Goal: Information Seeking & Learning: Learn about a topic

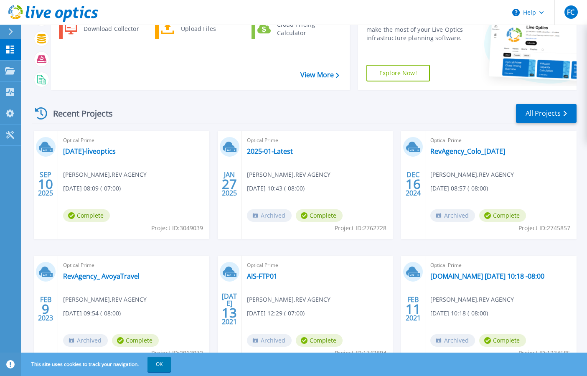
scroll to position [90, 0]
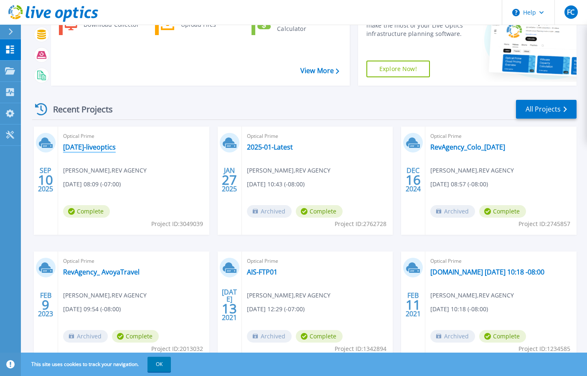
click at [103, 147] on link "[DATE]-liveoptics" at bounding box center [89, 147] width 53 height 8
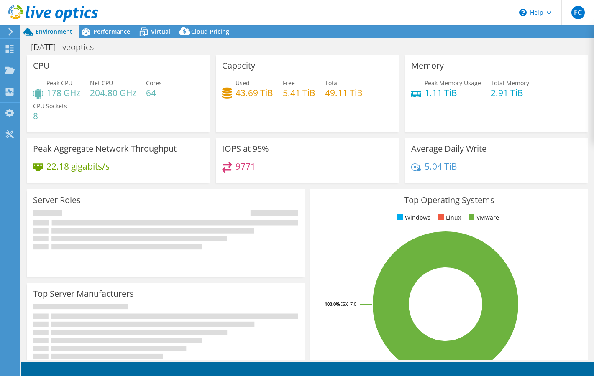
select select "USD"
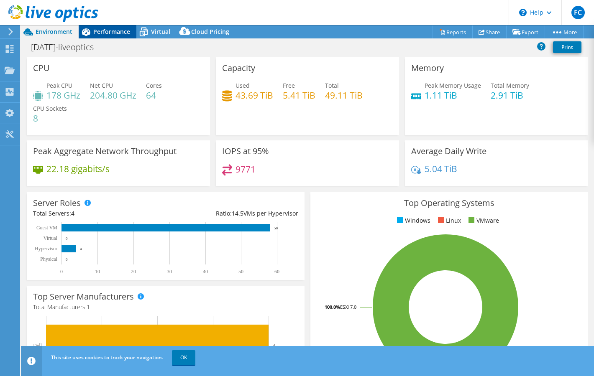
click at [117, 33] on span "Performance" at bounding box center [111, 32] width 37 height 8
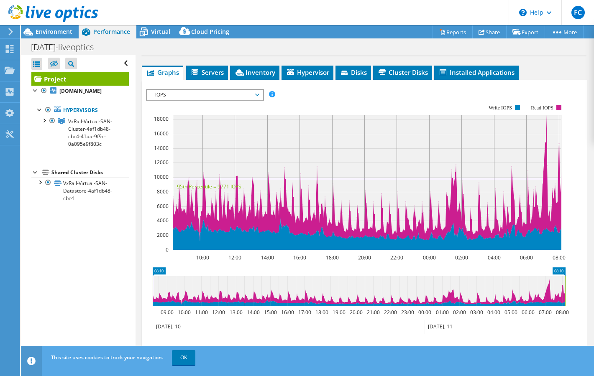
scroll to position [211, 0]
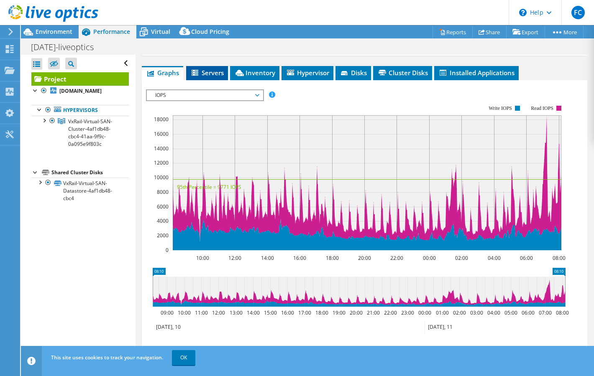
click at [213, 75] on span "Servers" at bounding box center [206, 73] width 33 height 8
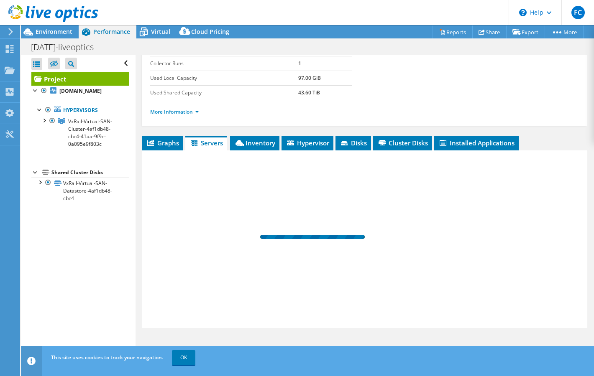
scroll to position [140, 0]
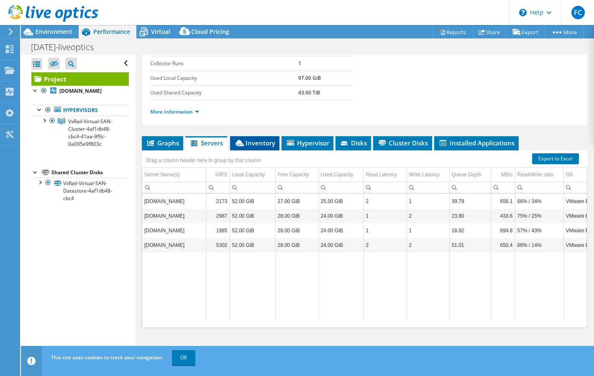
click at [263, 143] on span "Inventory" at bounding box center [254, 143] width 41 height 8
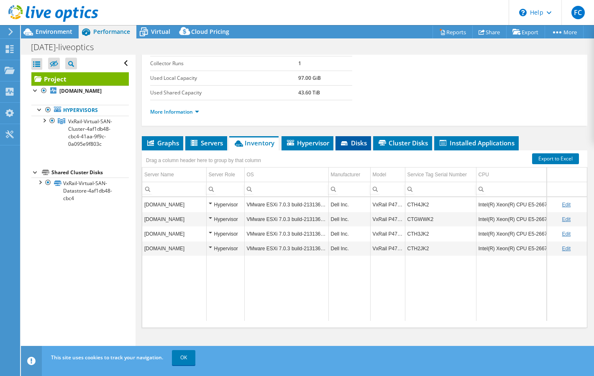
click at [358, 144] on span "Disks" at bounding box center [352, 143] width 27 height 8
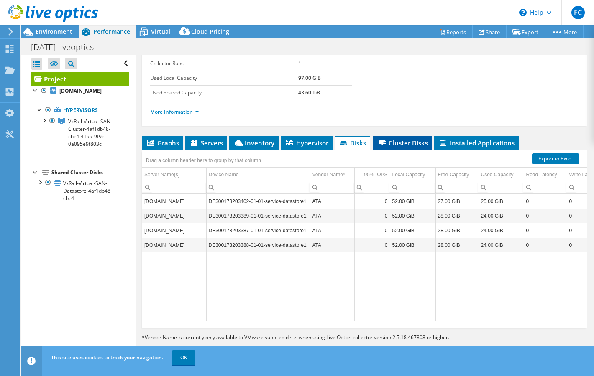
click at [404, 143] on span "Cluster Disks" at bounding box center [402, 143] width 51 height 8
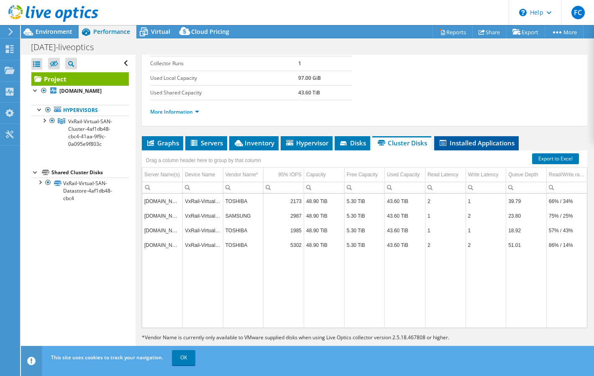
click at [483, 142] on span "Installed Applications" at bounding box center [476, 143] width 76 height 8
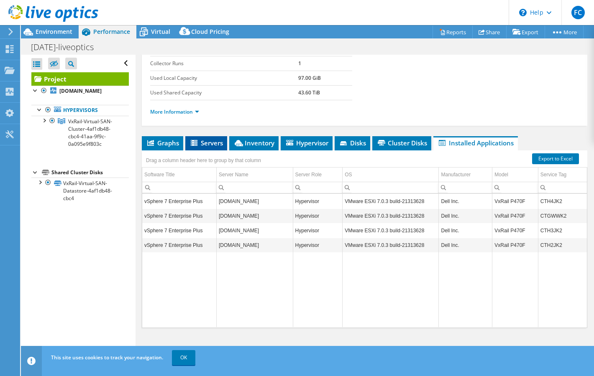
click at [206, 147] on span "Servers" at bounding box center [205, 143] width 33 height 8
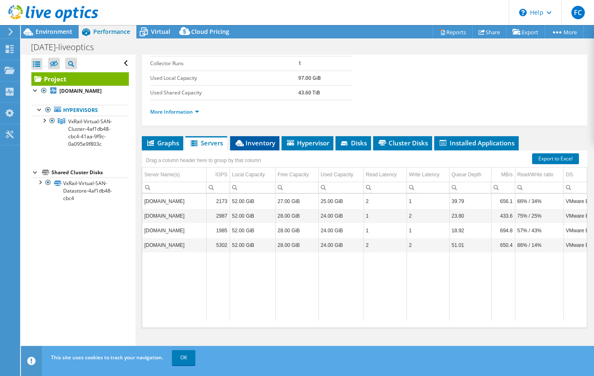
click at [260, 142] on span "Inventory" at bounding box center [254, 143] width 41 height 8
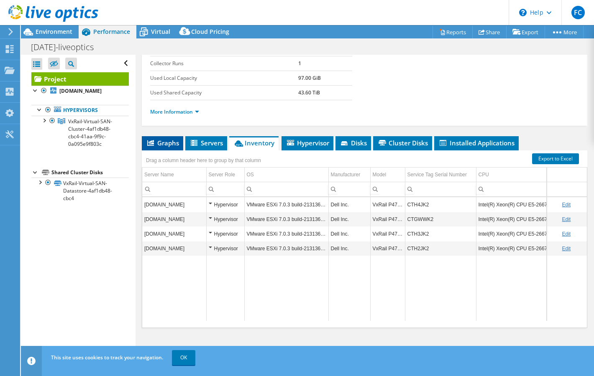
click at [165, 140] on span "Graphs" at bounding box center [162, 143] width 33 height 8
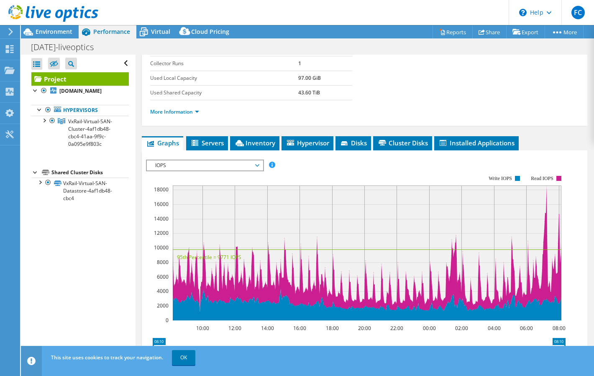
scroll to position [211, 0]
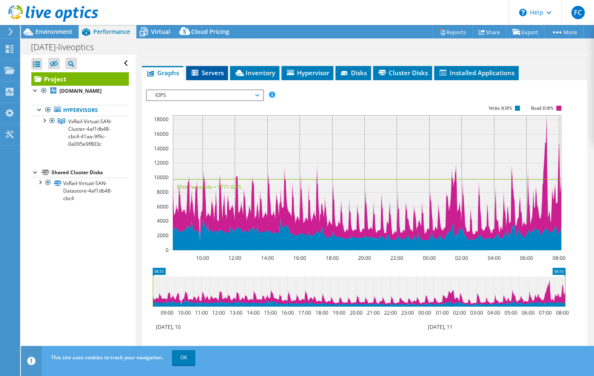
click at [218, 76] on span "Servers" at bounding box center [206, 73] width 33 height 8
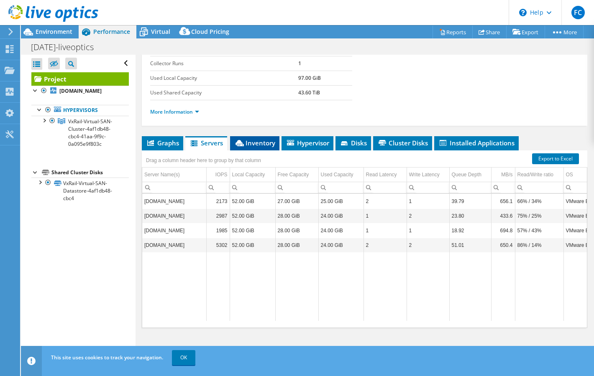
click at [264, 145] on span "Inventory" at bounding box center [254, 143] width 41 height 8
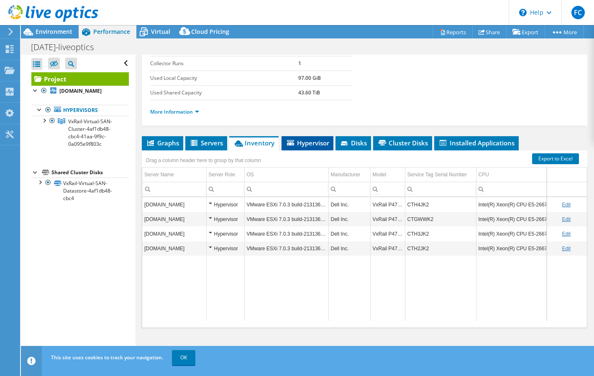
click at [308, 145] on span "Hypervisor" at bounding box center [306, 143] width 43 height 8
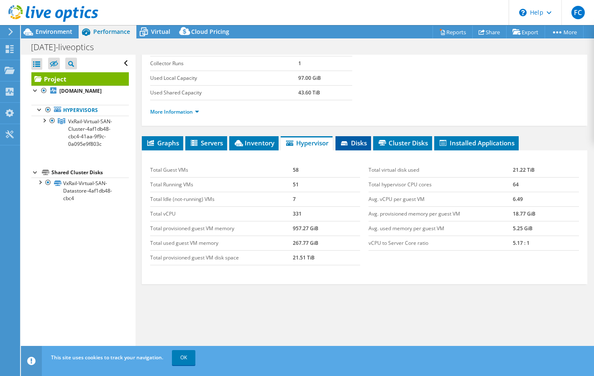
click at [356, 145] on span "Disks" at bounding box center [352, 143] width 27 height 8
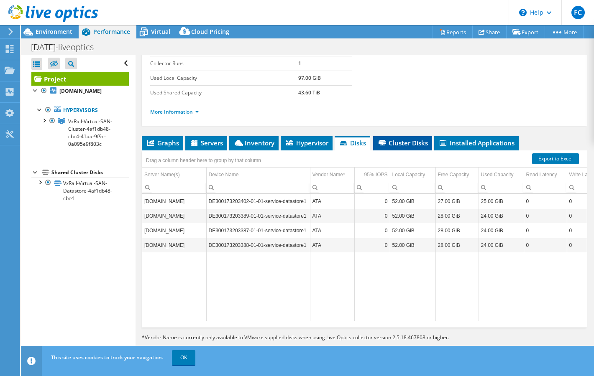
click at [402, 144] on span "Cluster Disks" at bounding box center [402, 143] width 51 height 8
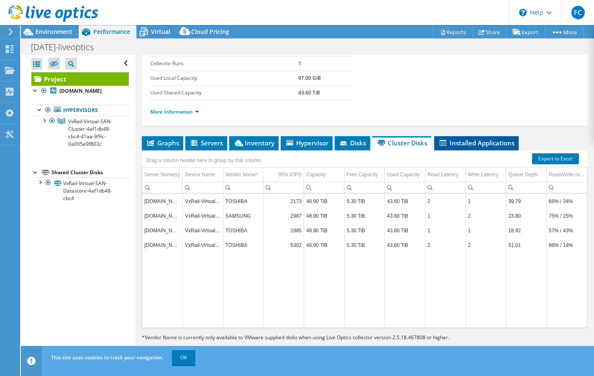
click at [489, 145] on span "Installed Applications" at bounding box center [476, 143] width 76 height 8
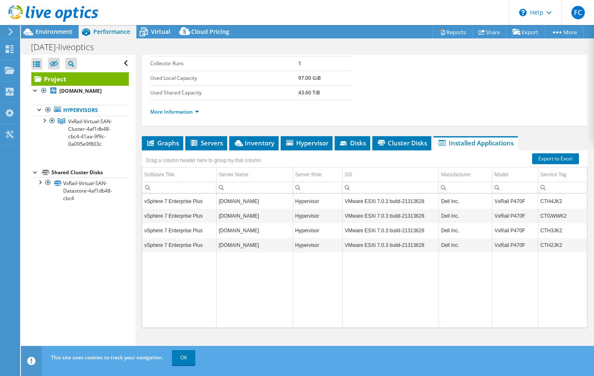
scroll to position [140, 0]
